Goal: Go to known website: Access a specific website the user already knows

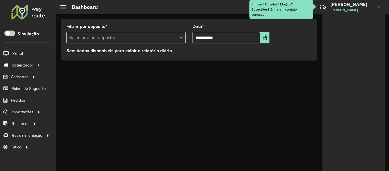
click at [41, 11] on div at bounding box center [28, 12] width 35 height 15
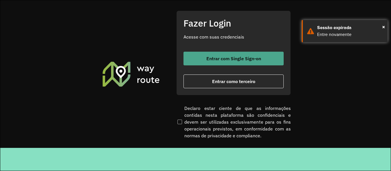
click at [217, 62] on button "Entrar com Single Sign-on" at bounding box center [233, 59] width 100 height 14
